Goal: Information Seeking & Learning: Learn about a topic

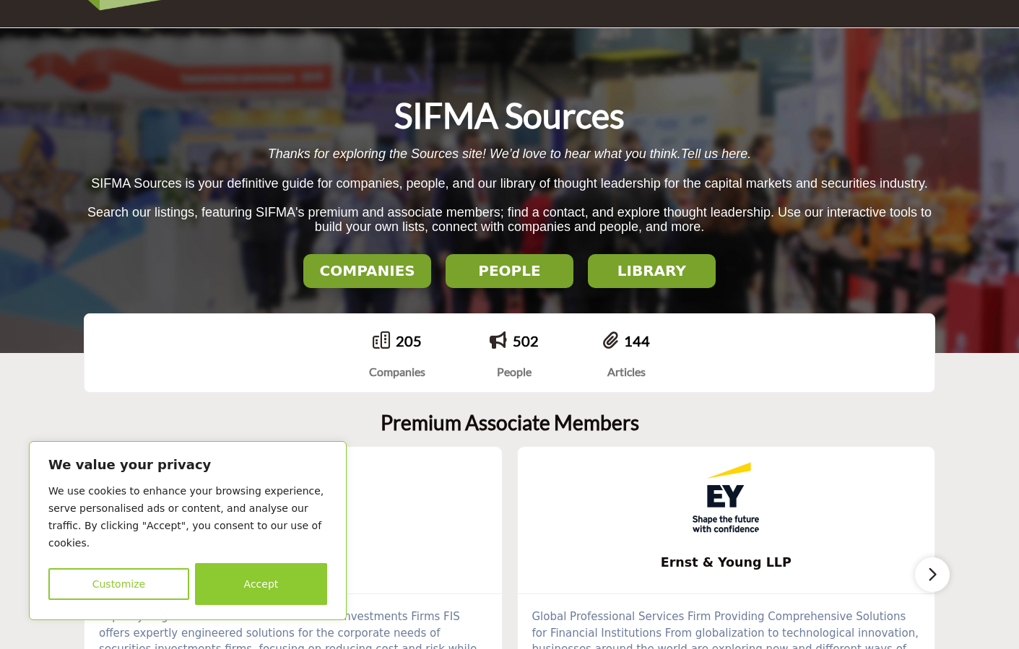
scroll to position [144, 0]
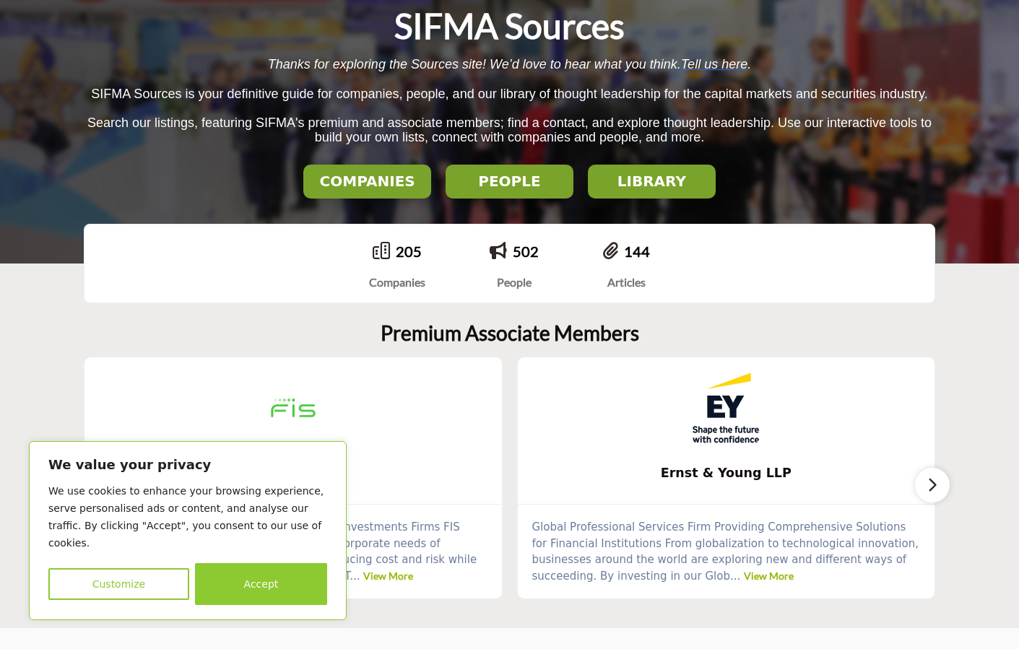
click at [149, 579] on button "Customize" at bounding box center [118, 584] width 141 height 32
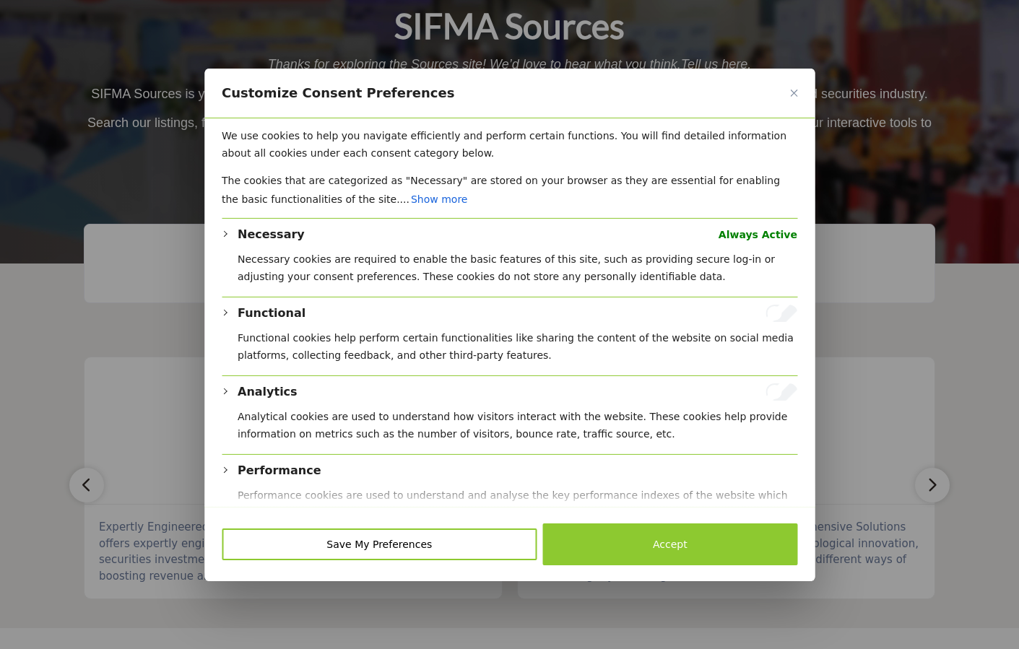
click at [794, 89] on div "Customize Consent Preferences" at bounding box center [509, 93] width 610 height 50
click at [792, 95] on img "Close" at bounding box center [793, 92] width 7 height 7
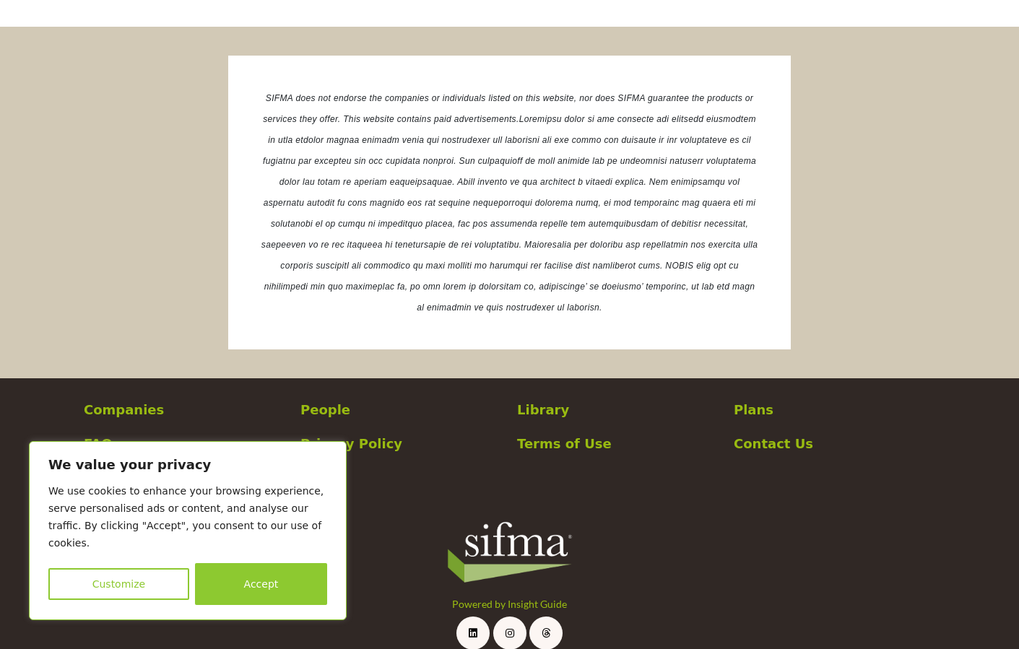
scroll to position [2669, 0]
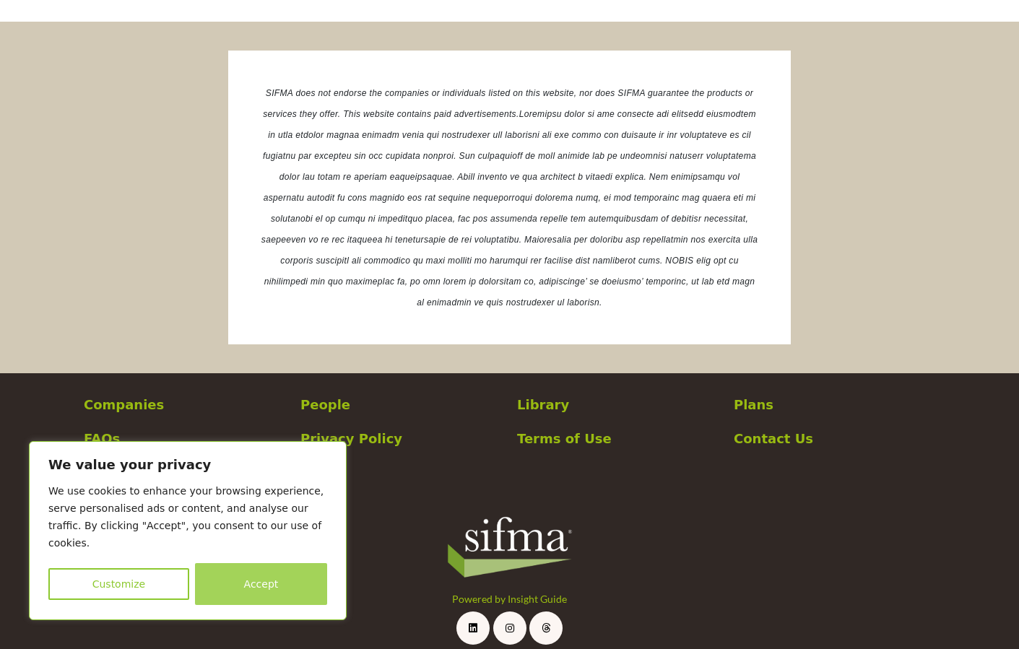
click at [221, 585] on button "Accept" at bounding box center [261, 584] width 132 height 42
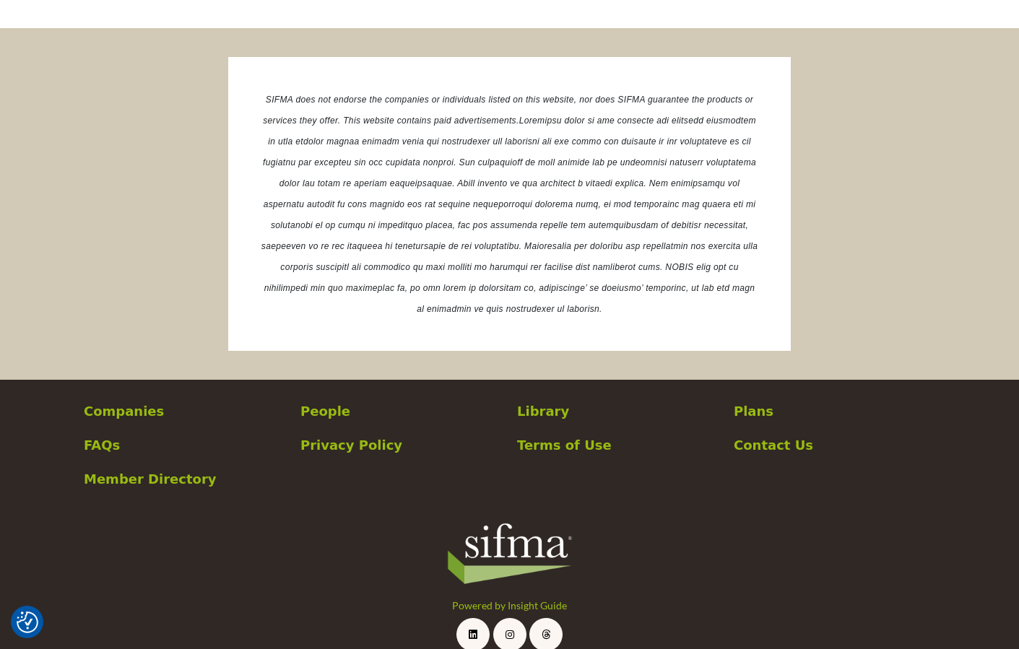
click at [103, 435] on p "FAQs" at bounding box center [184, 444] width 201 height 19
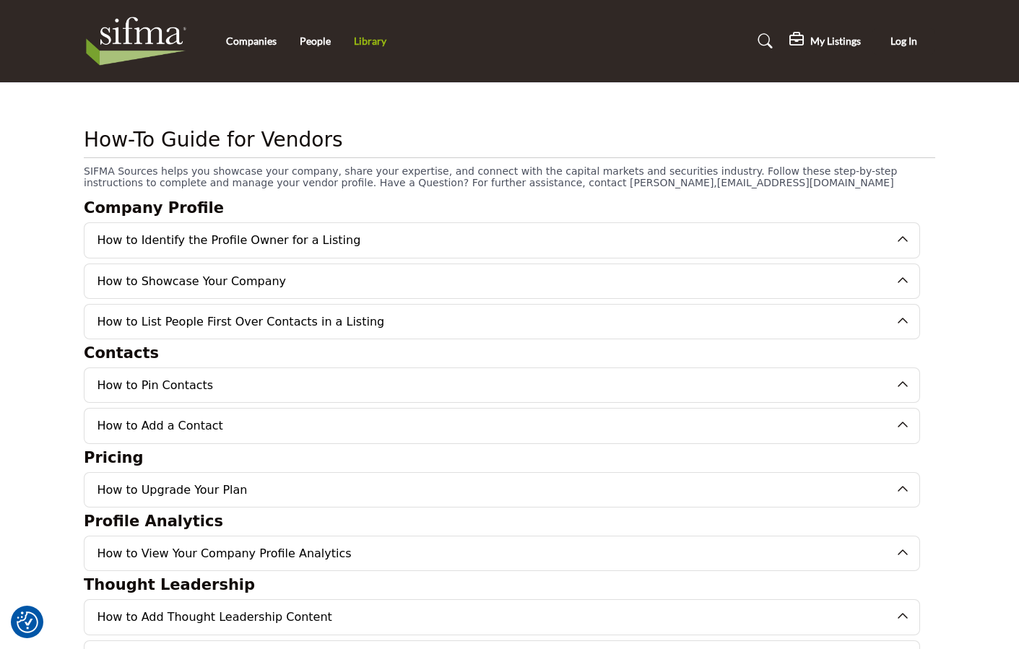
click at [364, 41] on link "Library" at bounding box center [370, 41] width 32 height 12
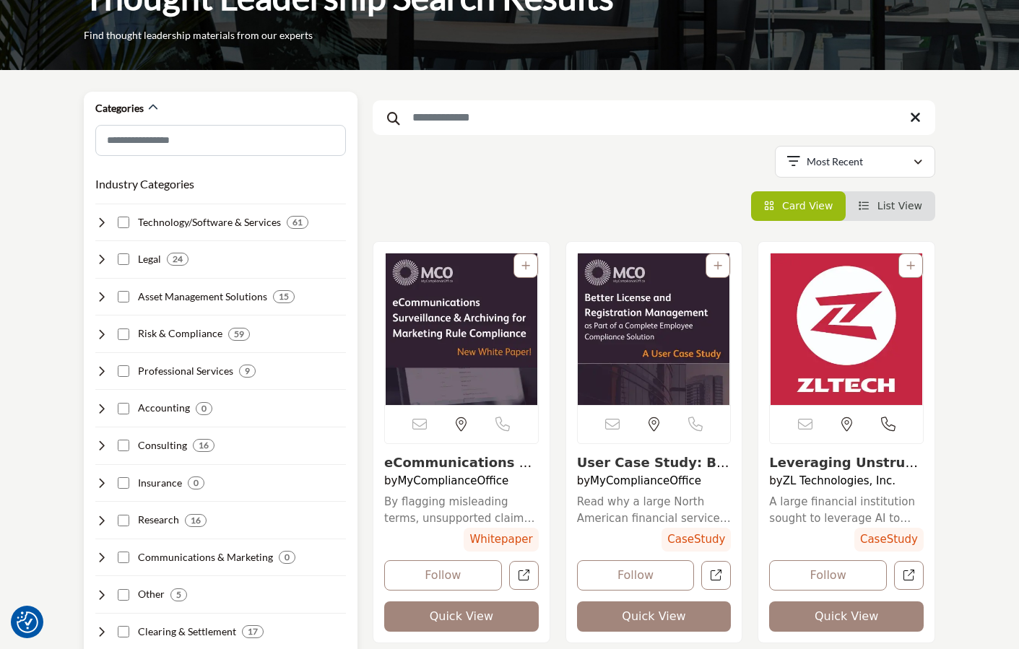
scroll to position [144, 0]
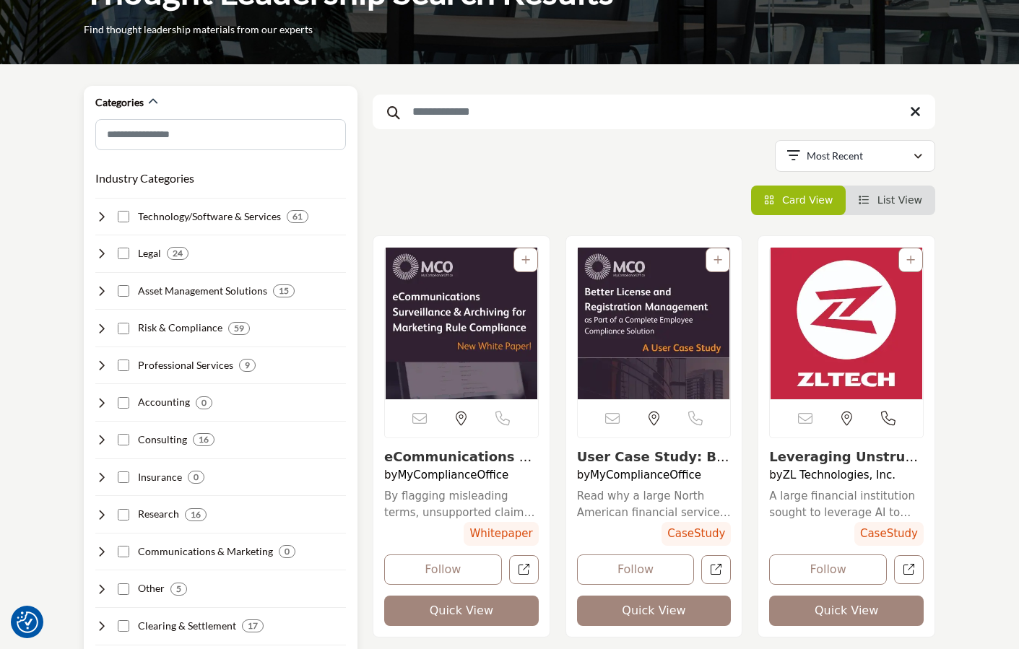
click at [146, 253] on h4 "Legal" at bounding box center [149, 253] width 23 height 14
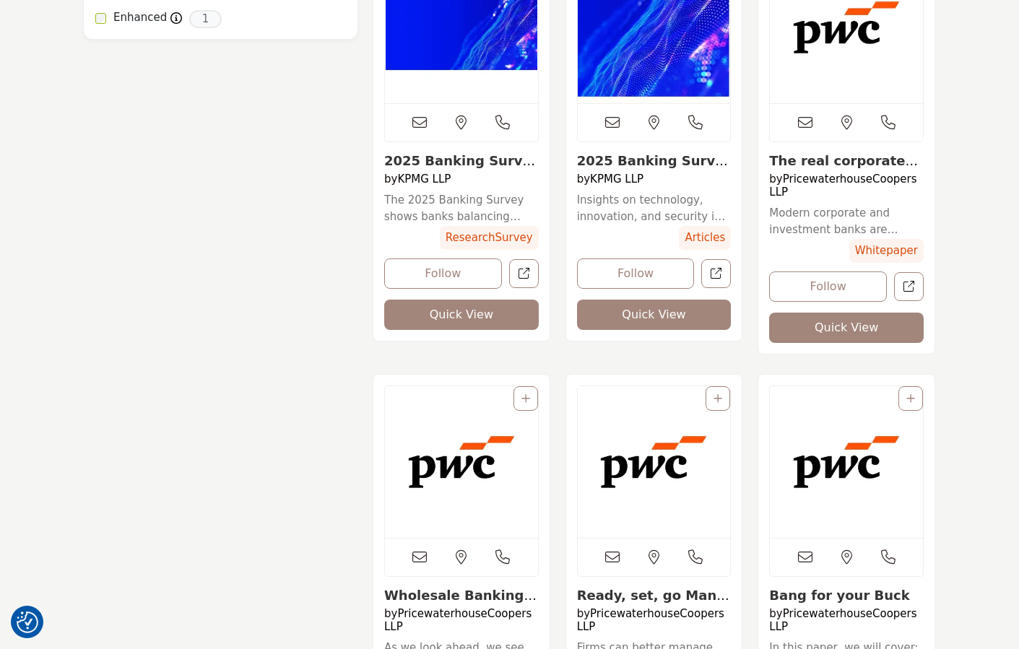
scroll to position [1517, 0]
